Goal: Transaction & Acquisition: Obtain resource

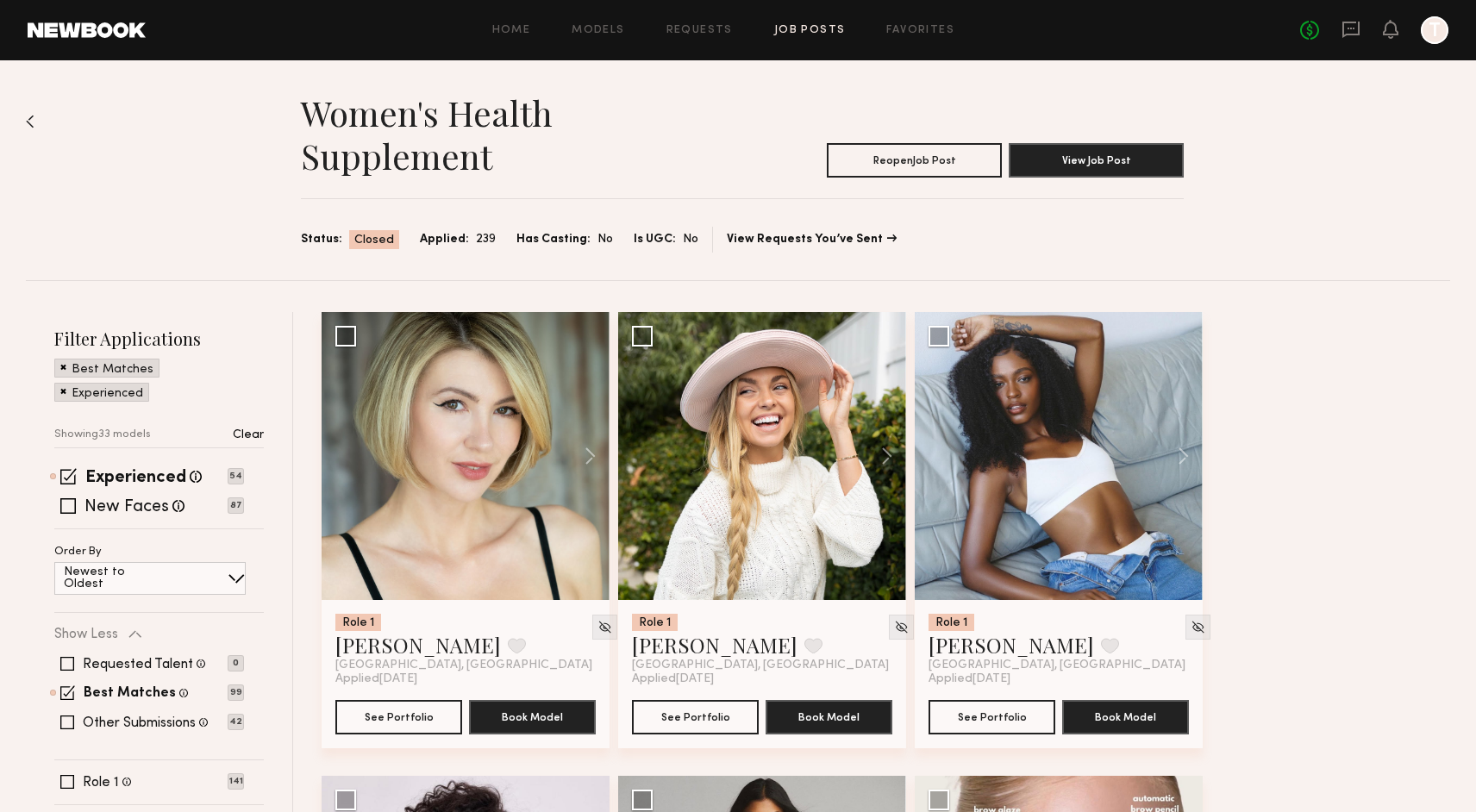
click at [811, 32] on link "Job Posts" at bounding box center [810, 31] width 71 height 11
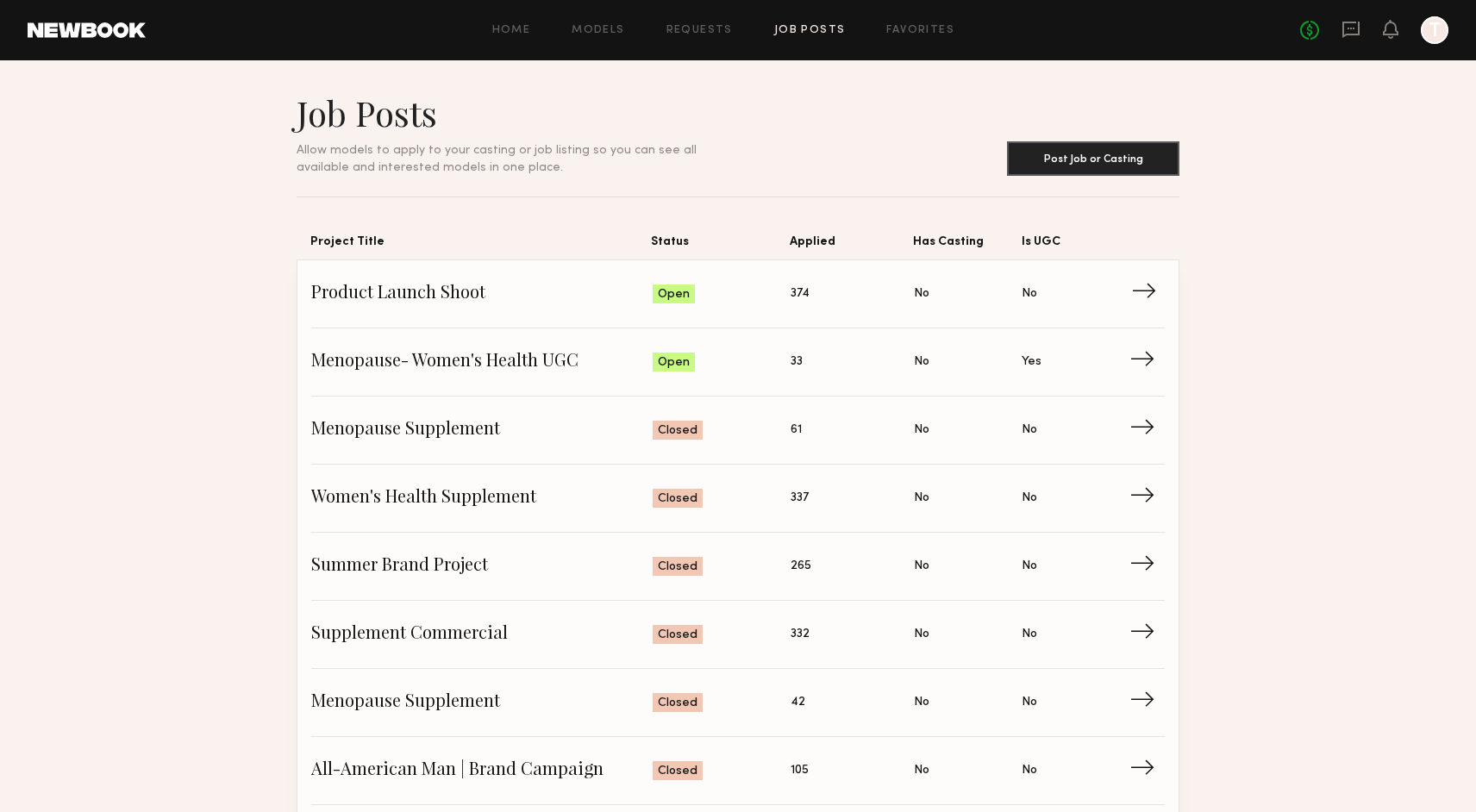
click at [390, 293] on span "Product Launch Shoot" at bounding box center [481, 294] width 342 height 26
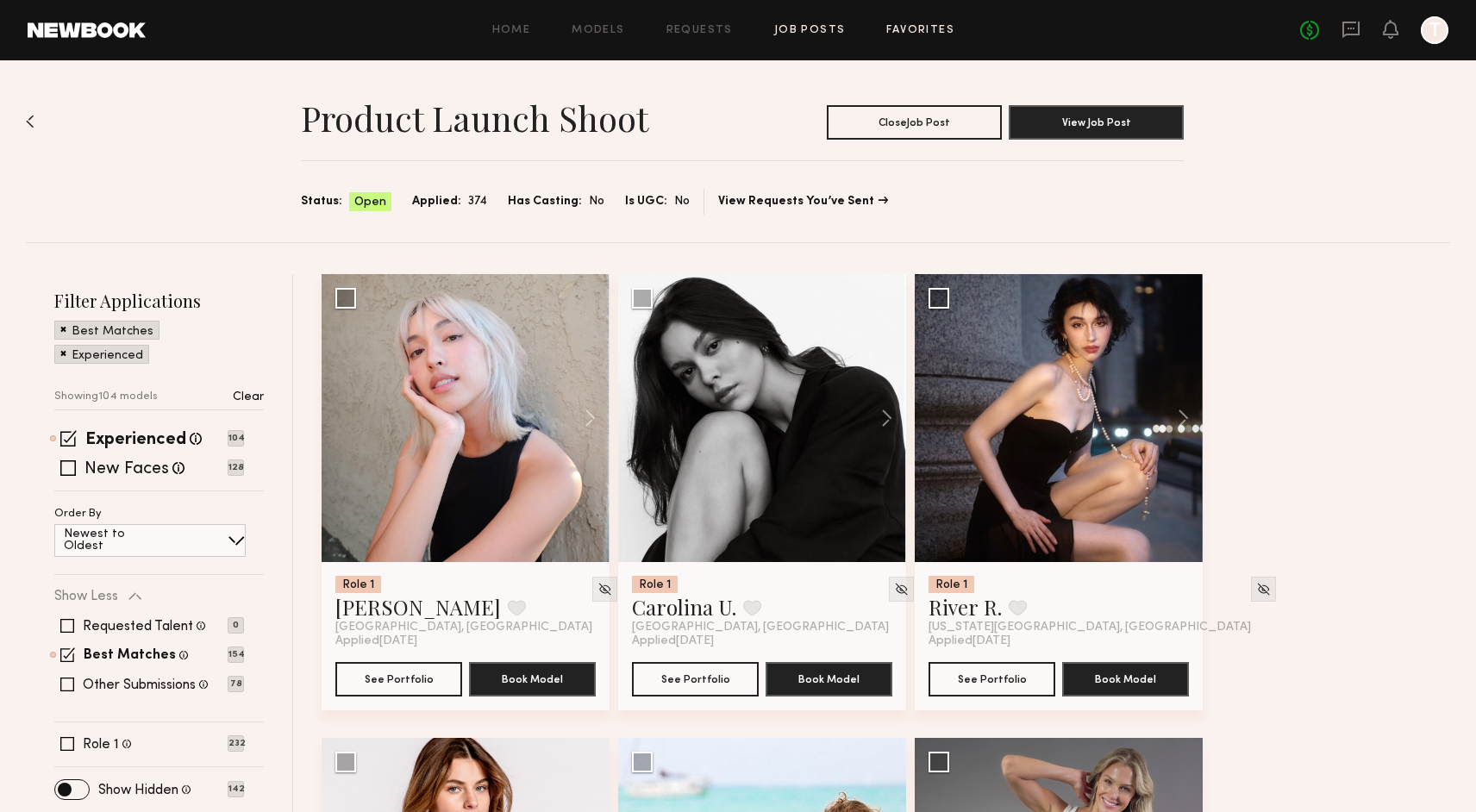
click at [912, 34] on link "Favorites" at bounding box center [921, 31] width 69 height 11
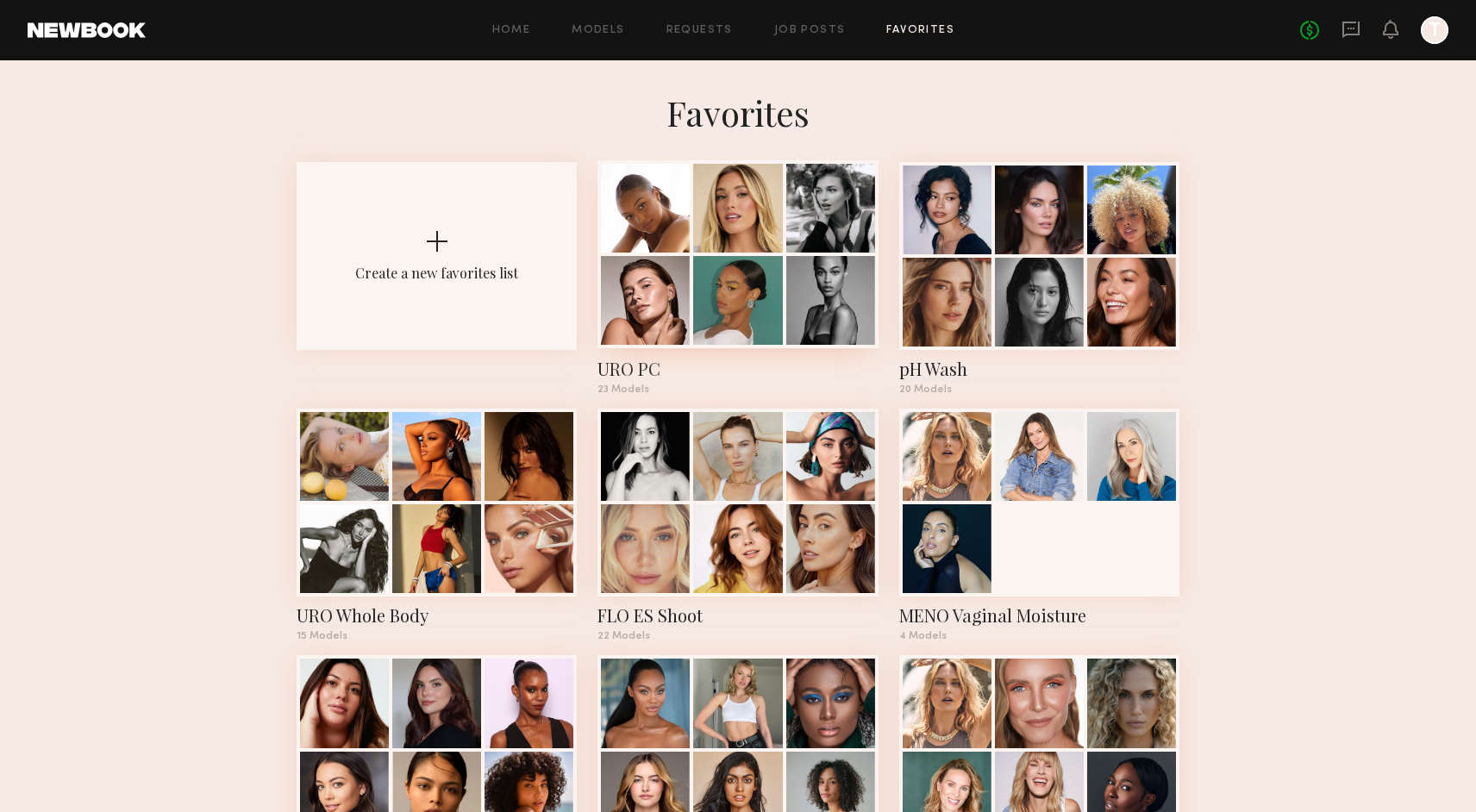
click at [770, 266] on div at bounding box center [738, 300] width 89 height 89
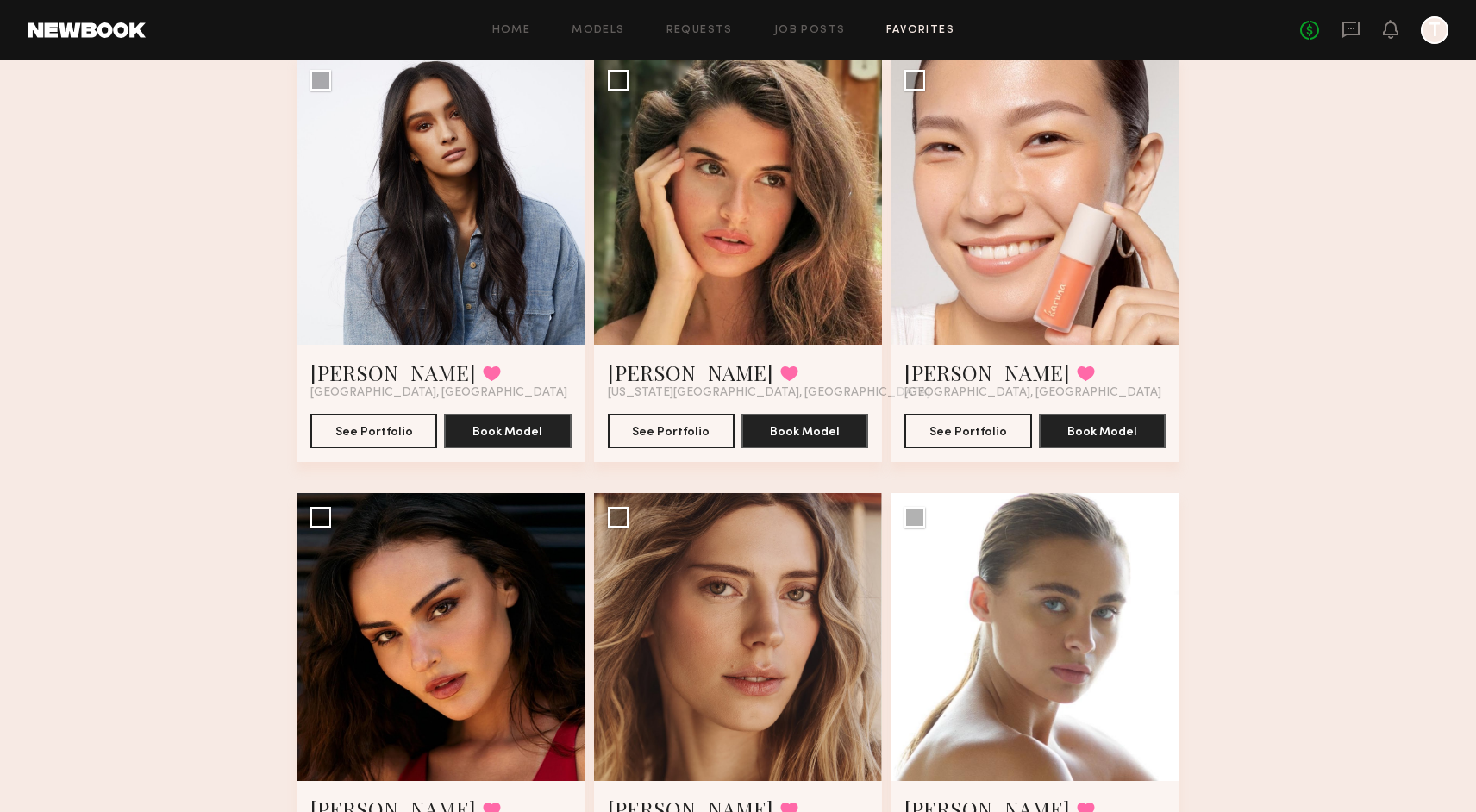
scroll to position [1460, 0]
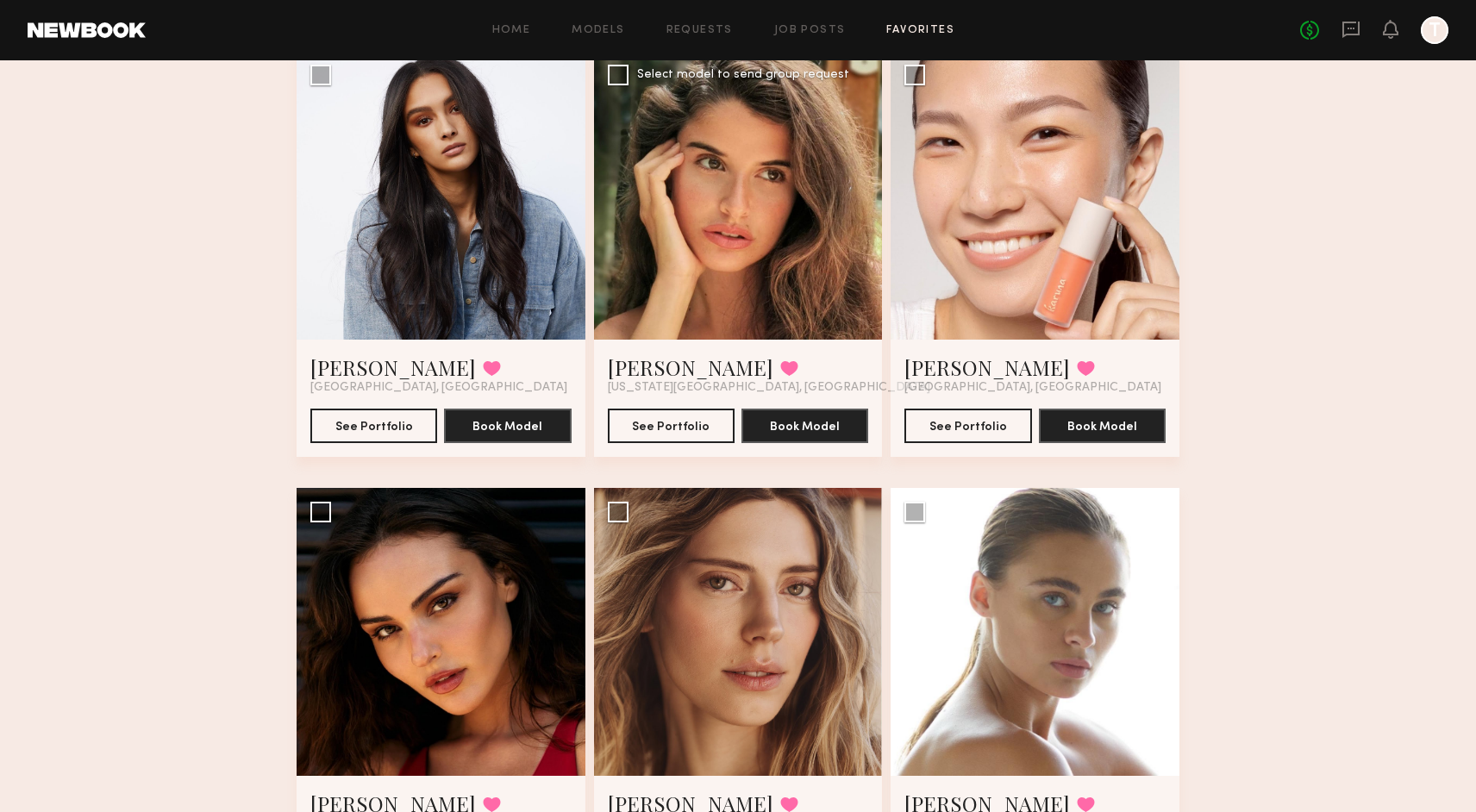
click at [761, 219] on div at bounding box center [738, 195] width 289 height 288
click at [713, 424] on button "See Portfolio" at bounding box center [671, 424] width 127 height 34
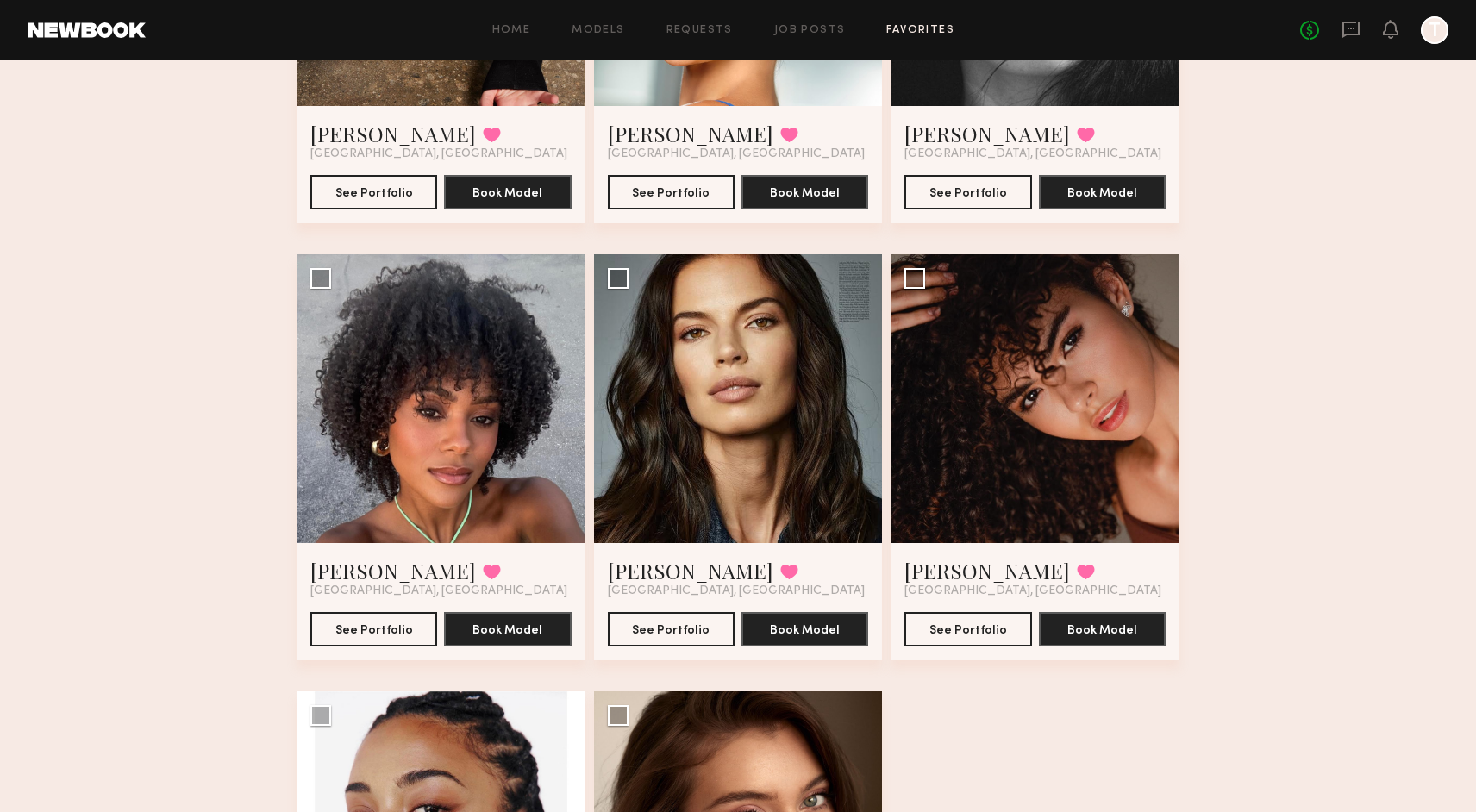
scroll to position [2575, 0]
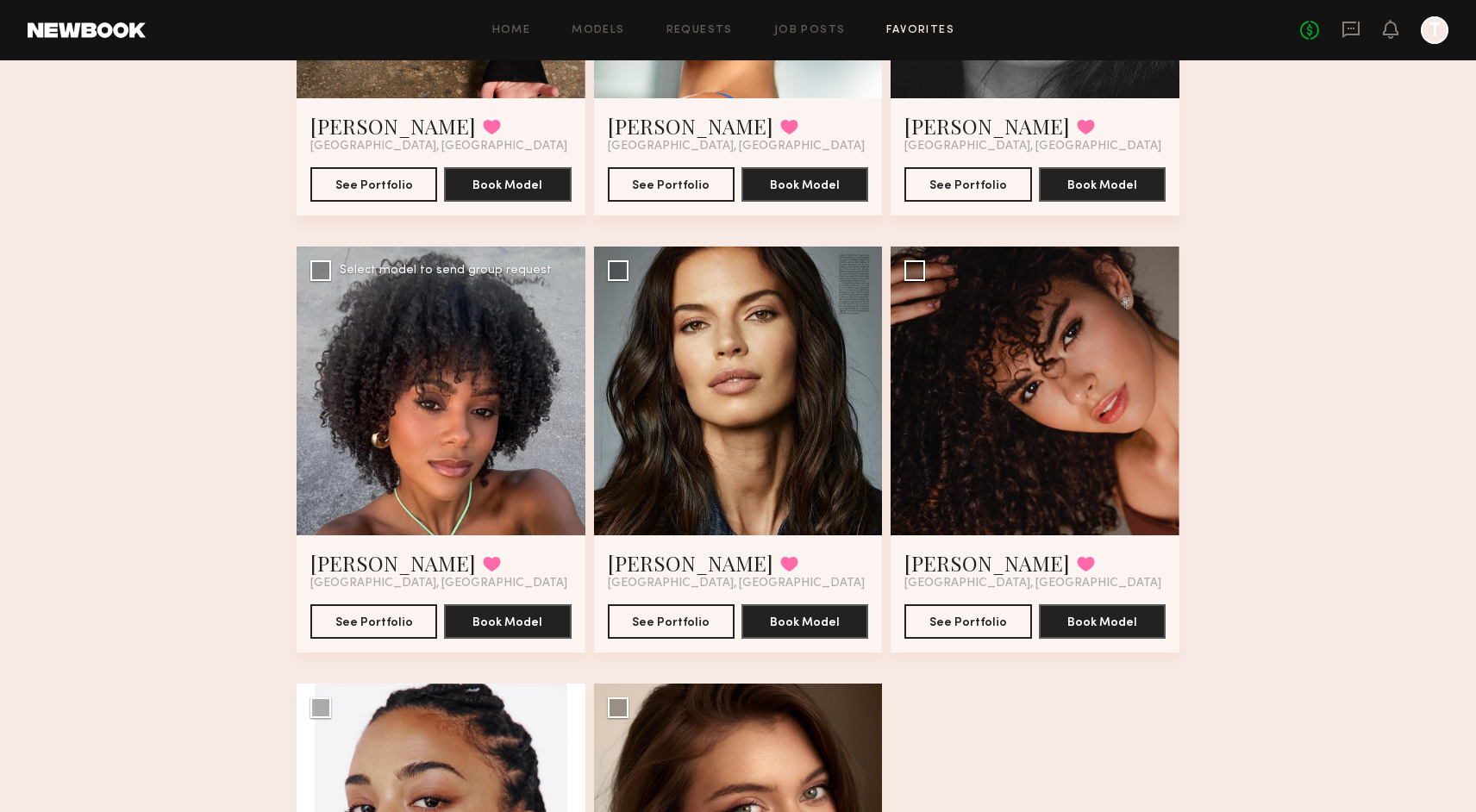
click at [436, 449] on div at bounding box center [441, 391] width 289 height 288
click at [391, 613] on button "See Portfolio" at bounding box center [373, 620] width 127 height 34
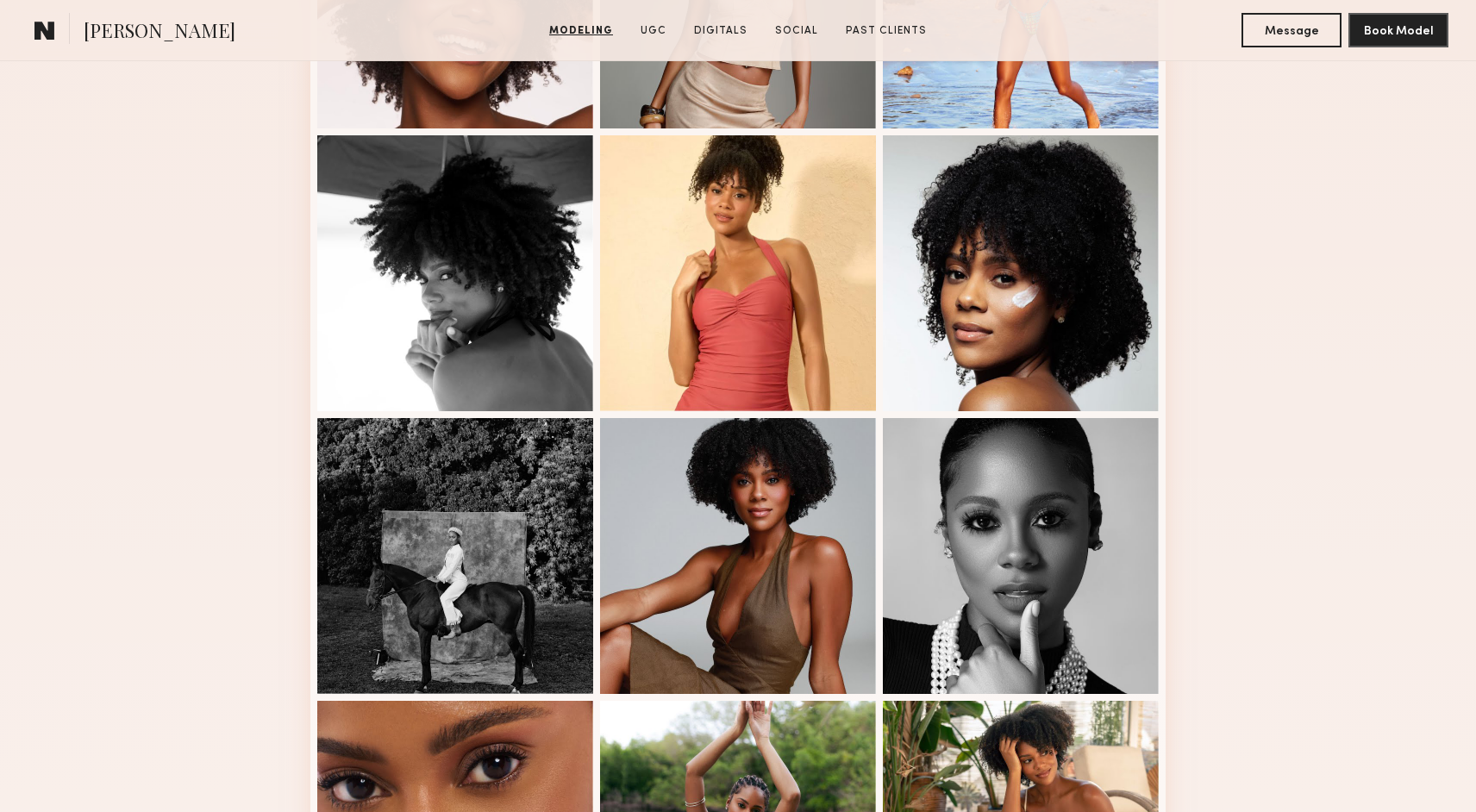
scroll to position [656, 0]
